Goal: Task Accomplishment & Management: Use online tool/utility

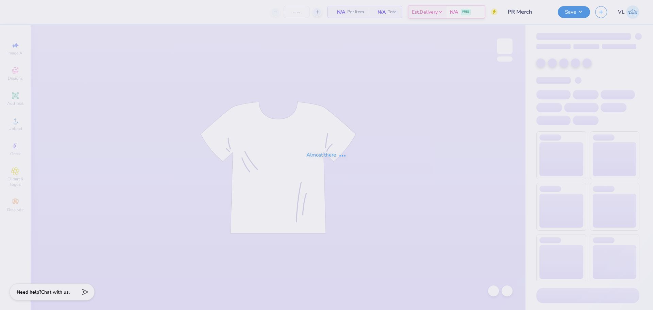
type input "40"
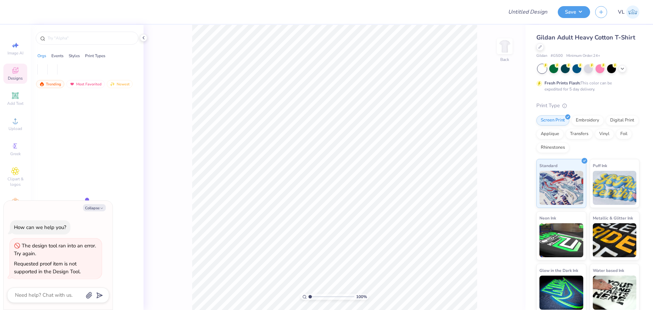
type textarea "x"
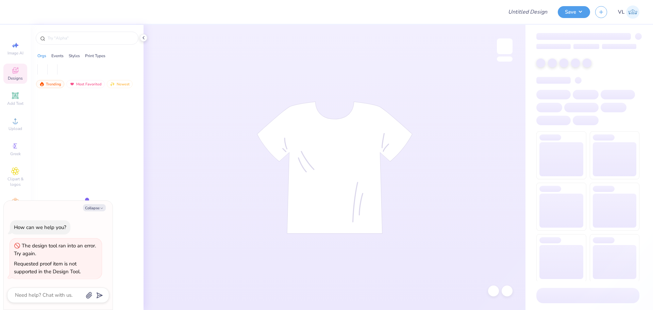
type textarea "x"
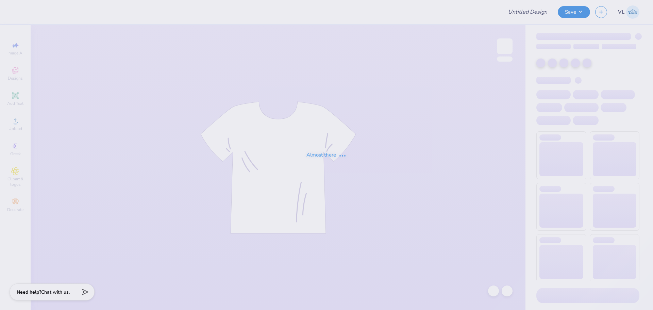
type input "Sig [PERSON_NAME] Fall 25"
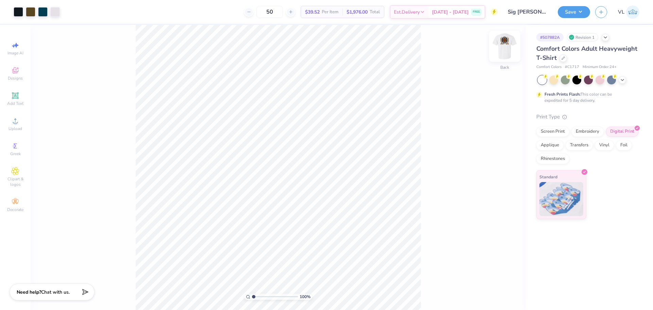
click at [501, 50] on img at bounding box center [504, 46] width 27 height 27
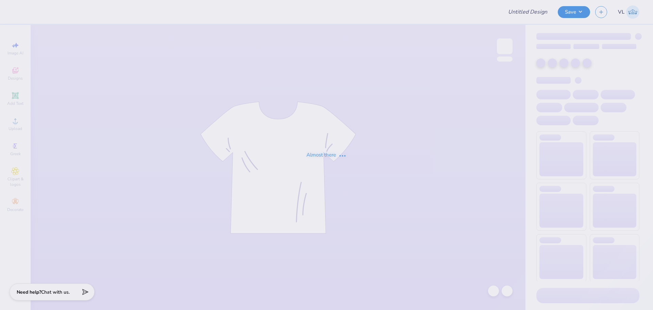
type input "PR Merch"
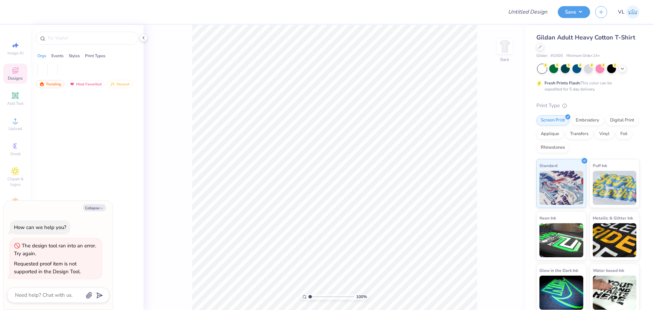
type textarea "x"
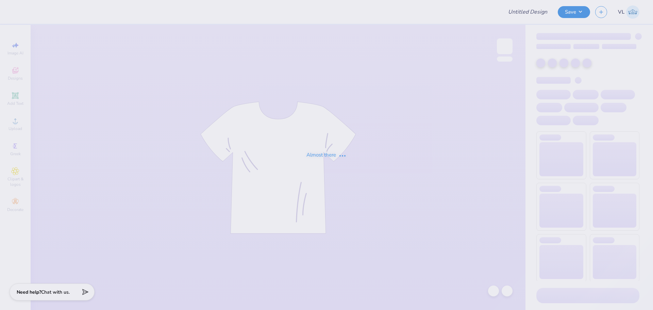
type input "PR Merch"
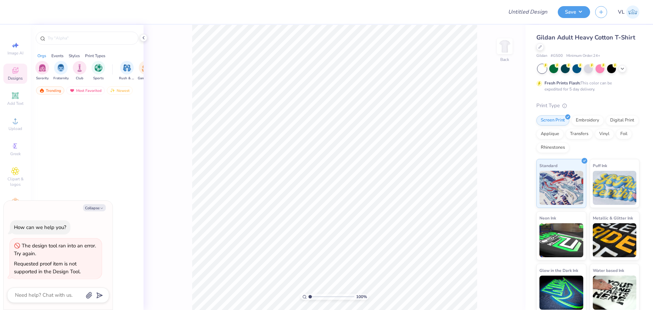
type textarea "x"
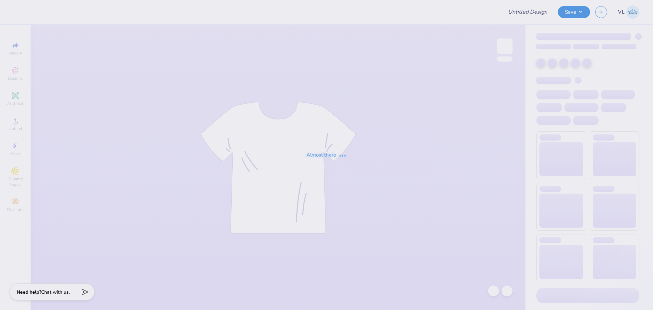
type input "PR Merch"
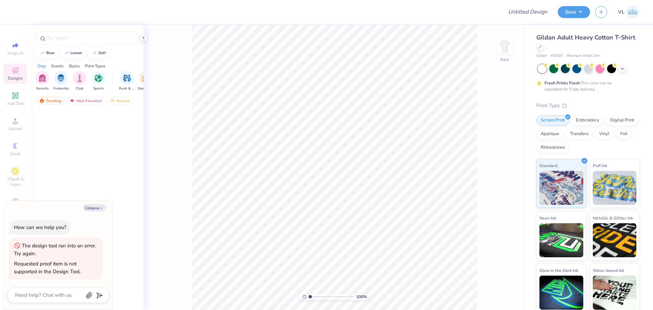
type textarea "x"
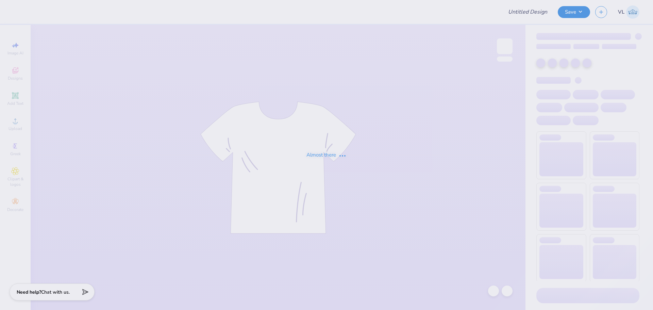
type input "PR Merch"
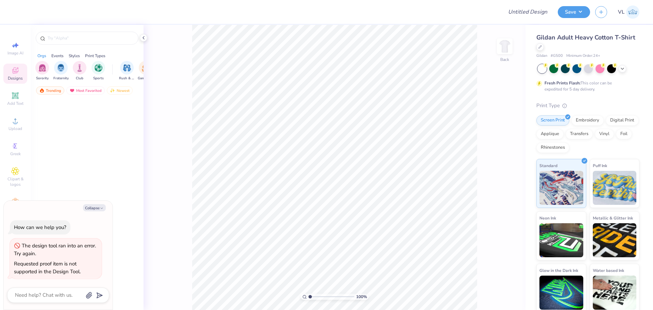
type textarea "x"
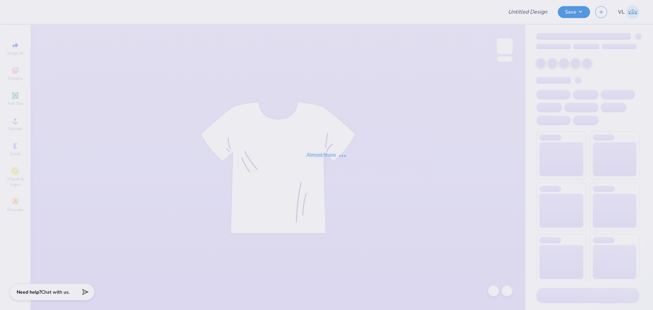
type input "PR Merch"
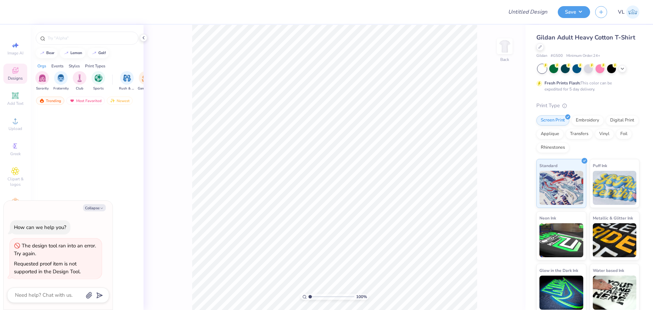
type textarea "x"
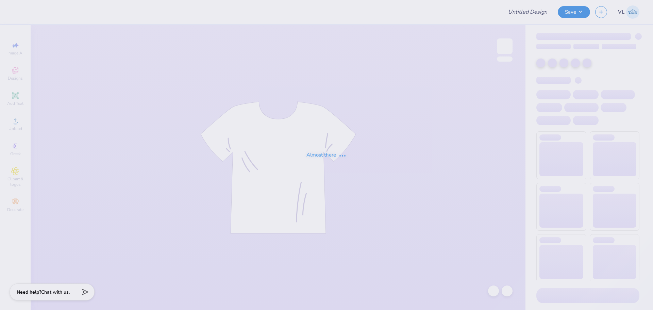
type input "PR Merch"
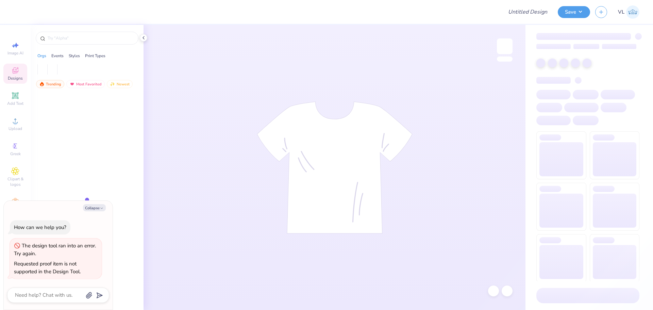
type textarea "x"
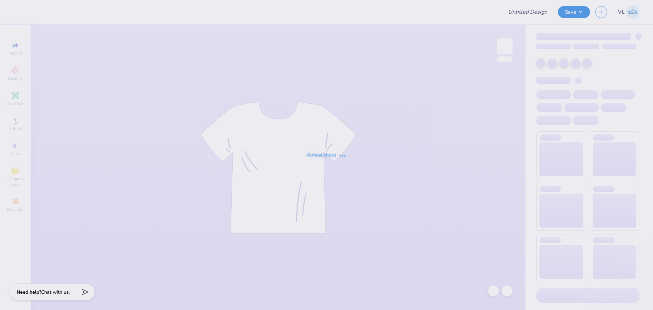
type input "PR Merch"
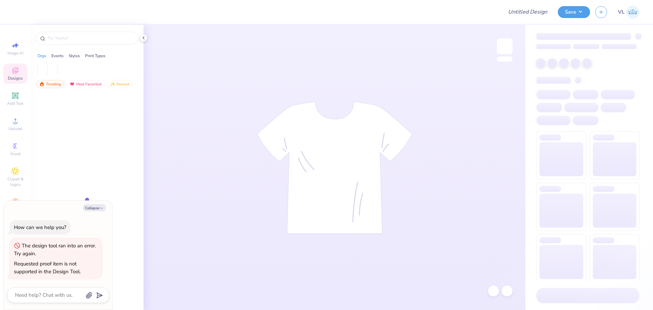
type textarea "x"
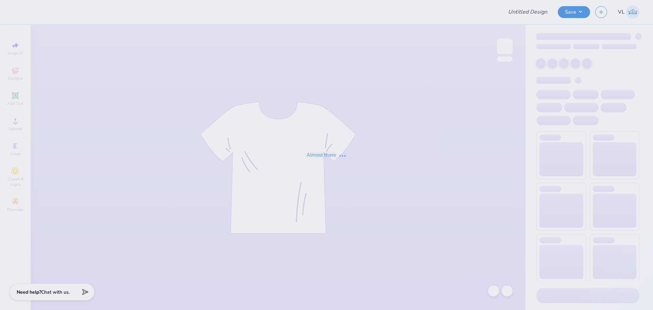
type input "PR Merch"
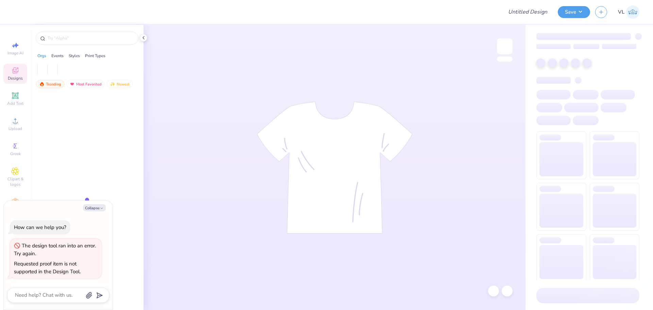
type textarea "x"
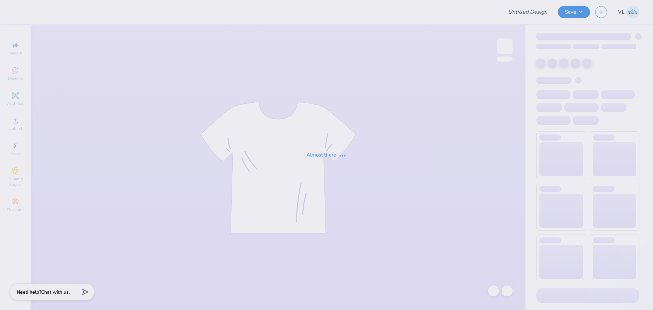
type input "PR Merch"
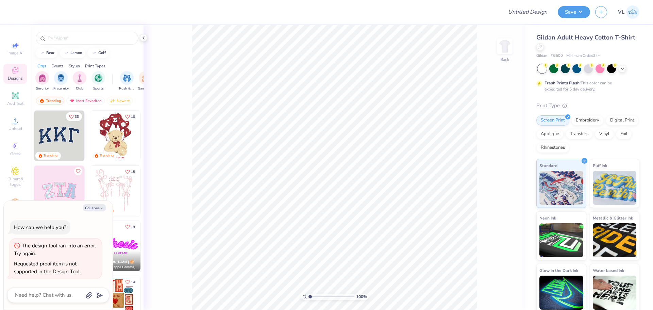
type textarea "x"
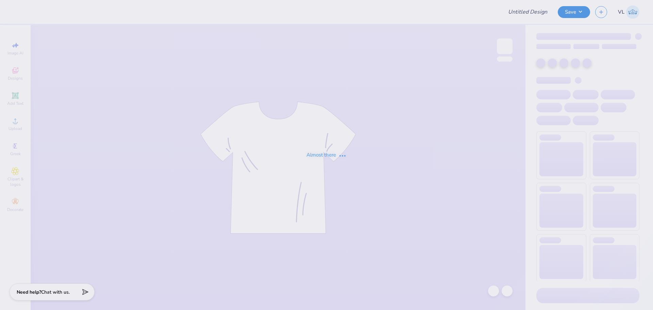
type input "PR Merch"
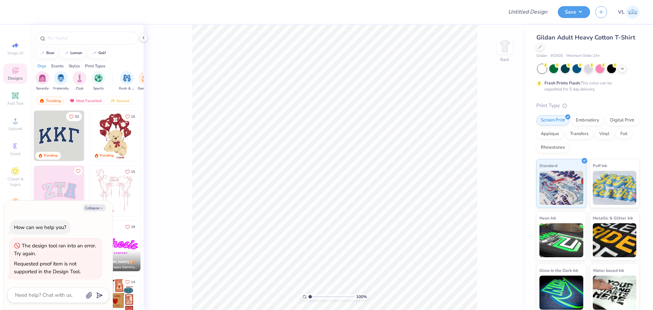
type textarea "x"
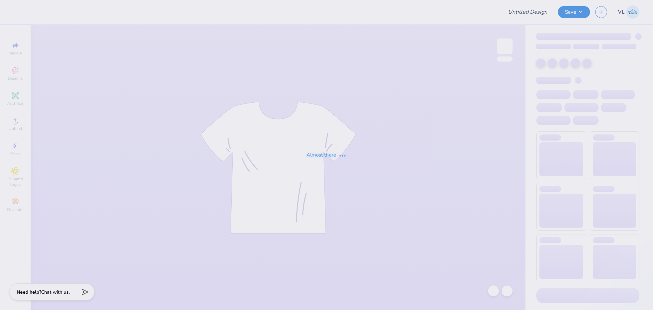
type input "PR Merch"
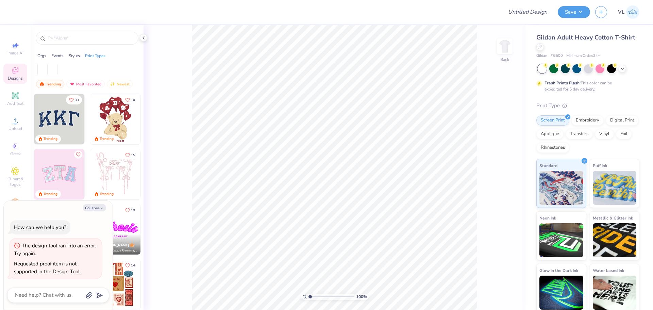
type textarea "x"
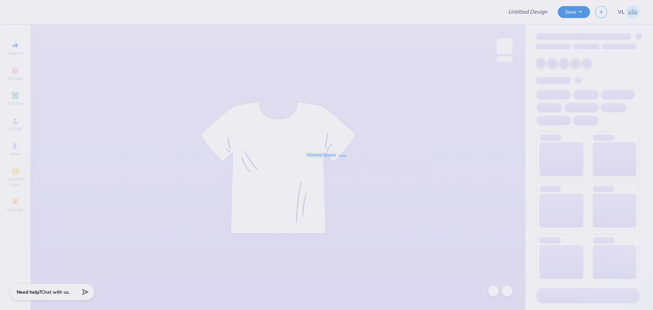
type input "PR Merch"
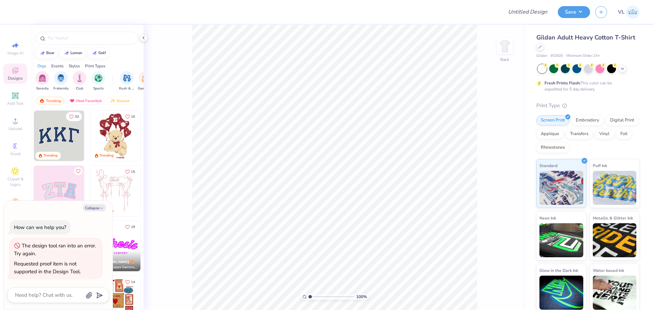
click at [66, 301] on div at bounding box center [58, 294] width 102 height 15
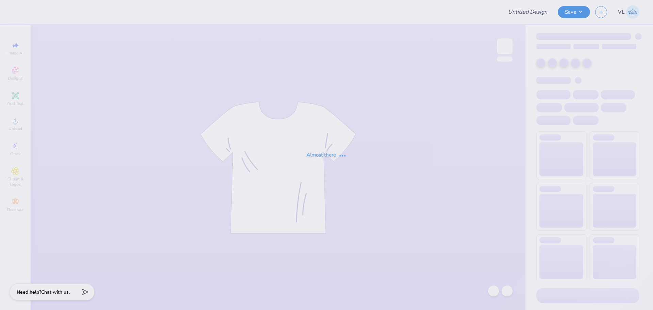
type input "PR Merch"
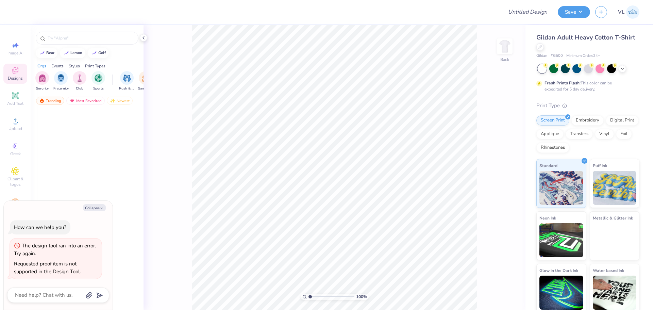
type textarea "x"
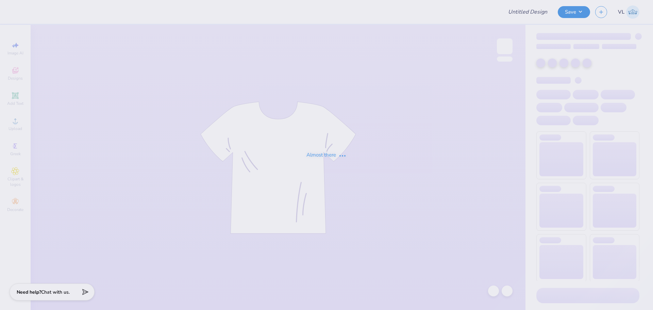
type input "PR Merch"
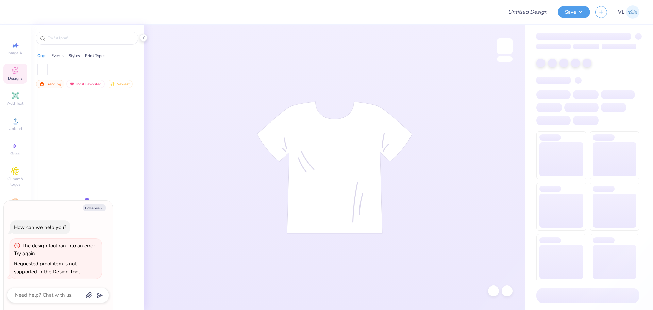
type textarea "x"
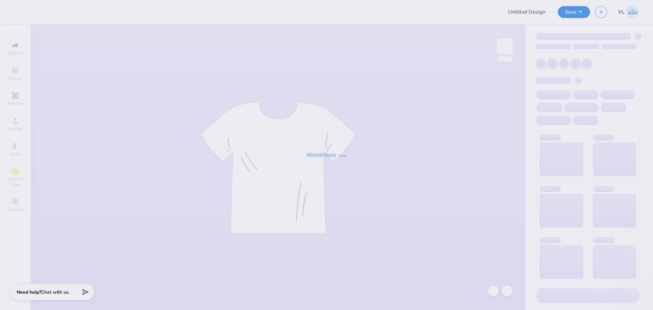
type input "axp 2025"
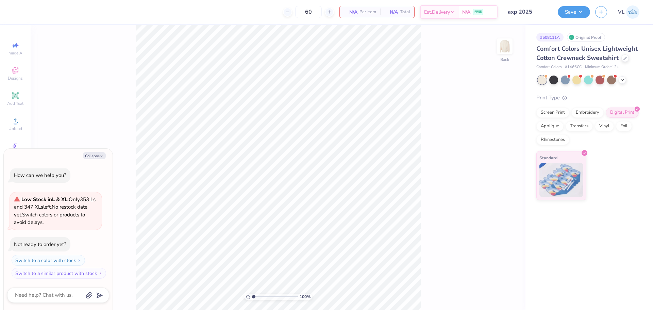
type textarea "x"
